Goal: Navigation & Orientation: Go to known website

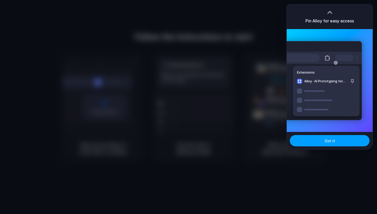
click at [344, 141] on button "Got it" at bounding box center [330, 140] width 80 height 11
